Goal: Check status: Check status

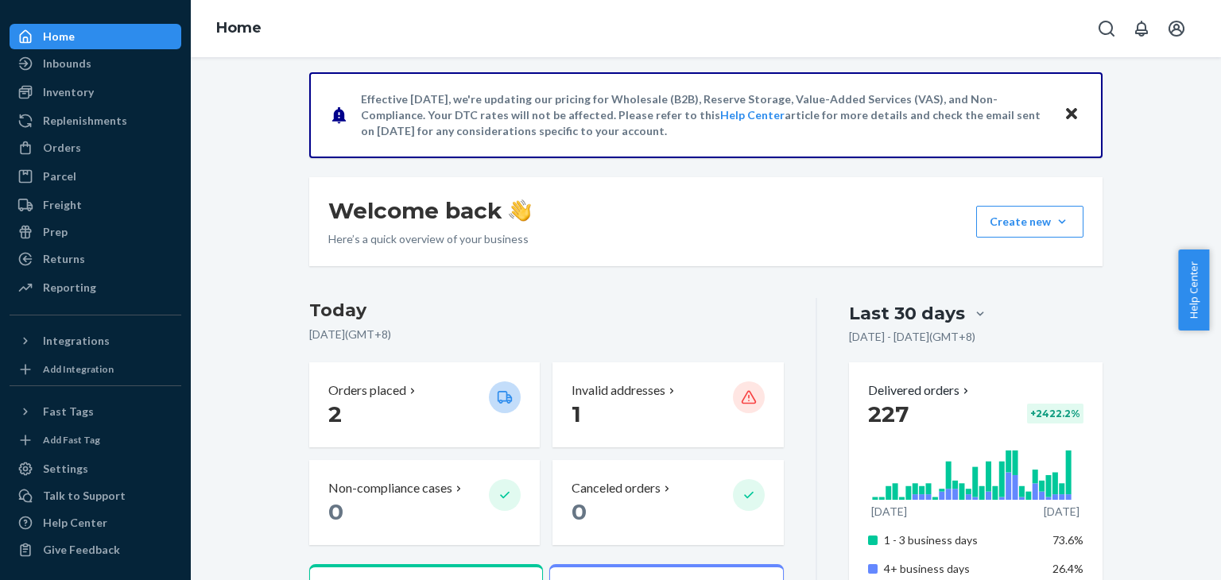
scroll to position [98, 0]
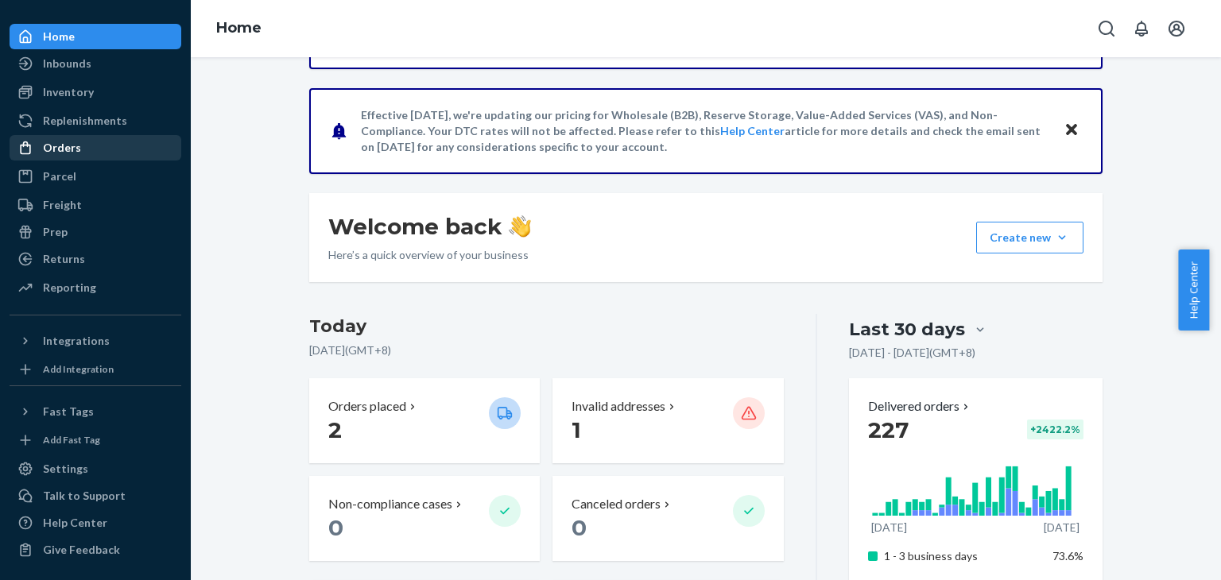
click at [75, 149] on div "Orders" at bounding box center [62, 148] width 38 height 16
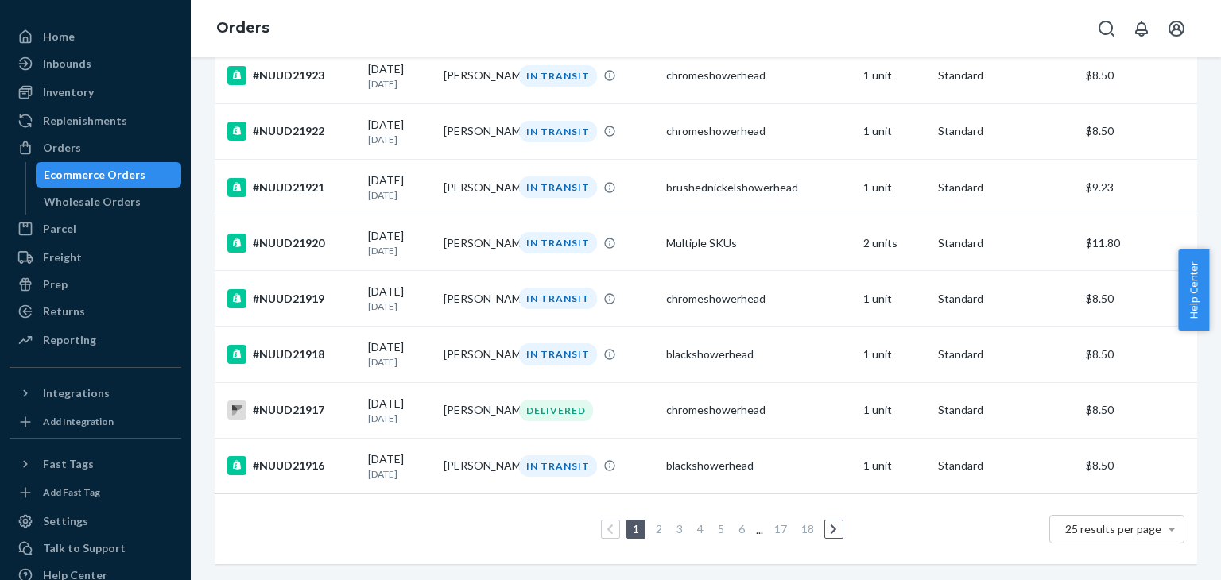
scroll to position [1166, 0]
click at [652, 522] on link "2" at bounding box center [658, 529] width 13 height 14
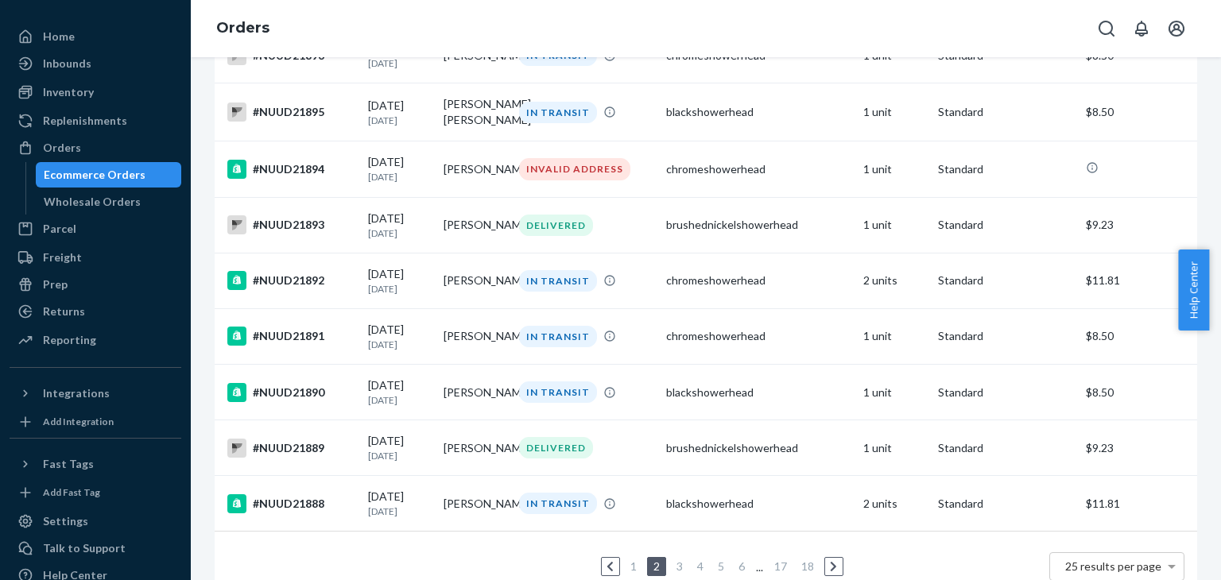
scroll to position [1108, 0]
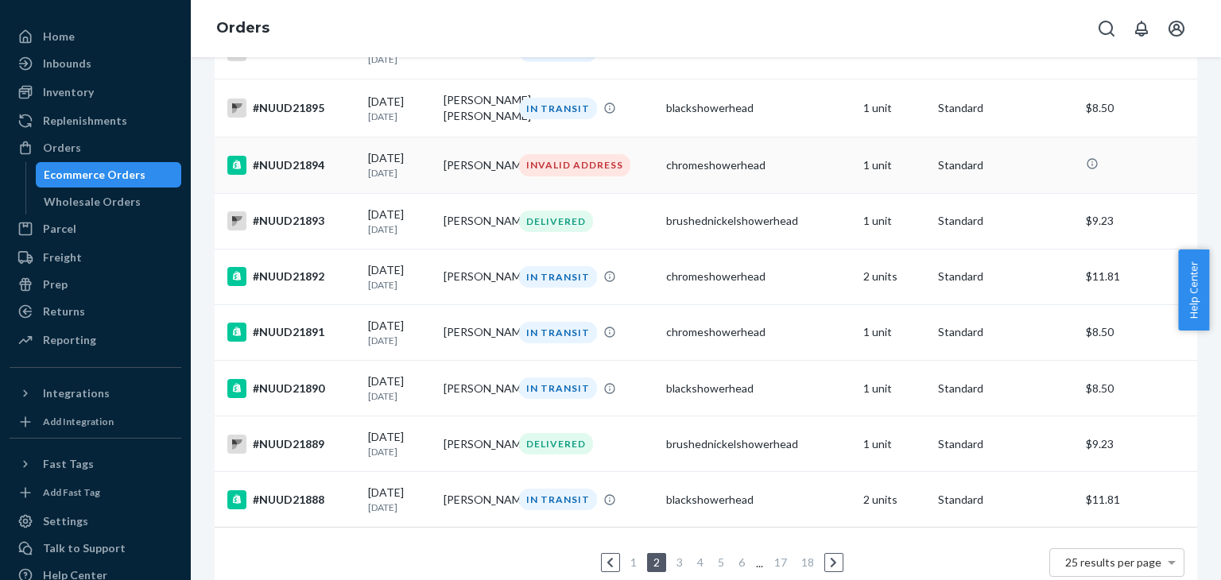
click at [293, 193] on td "#NUUD21894" at bounding box center [288, 165] width 147 height 56
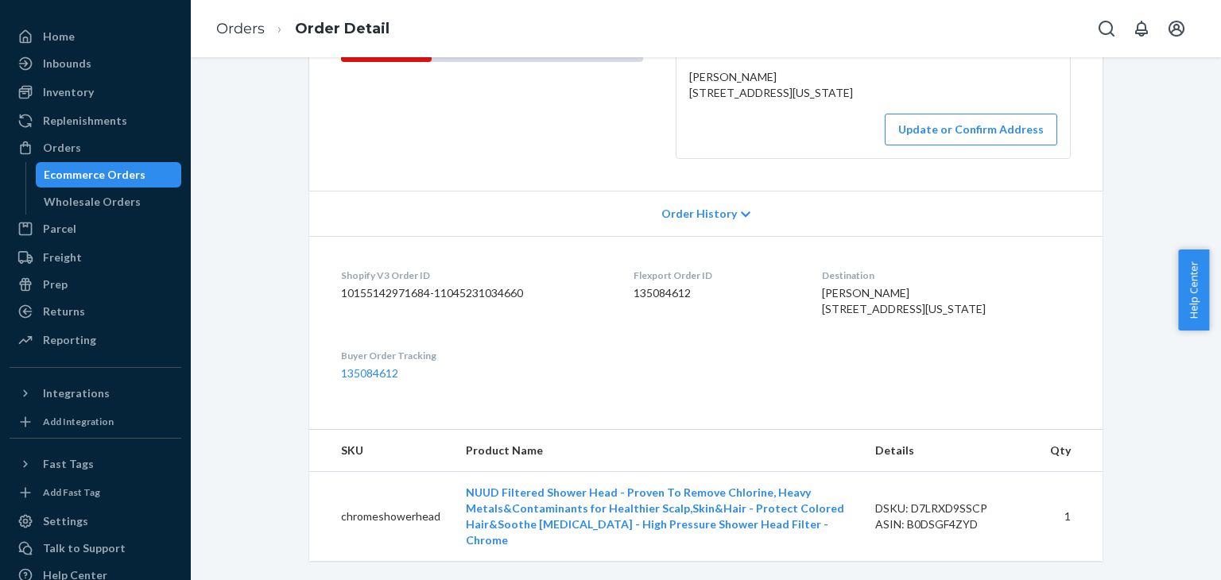
scroll to position [216, 0]
